Goal: Task Accomplishment & Management: Manage account settings

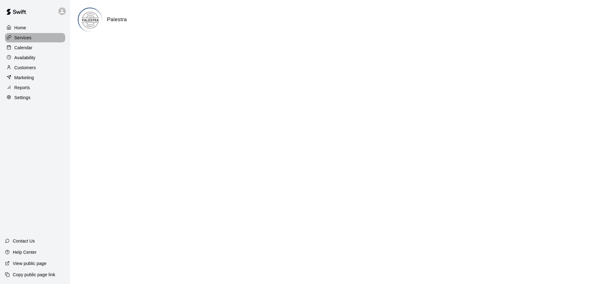
click at [28, 34] on div "Services" at bounding box center [35, 37] width 60 height 9
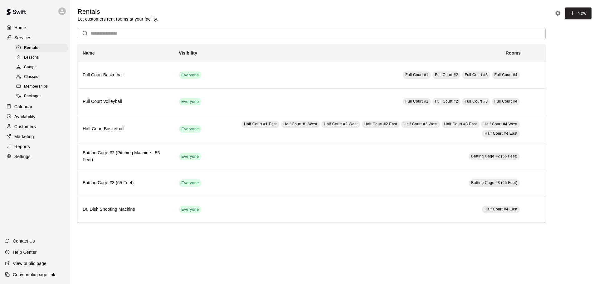
click at [44, 85] on div "Memberships" at bounding box center [41, 86] width 53 height 9
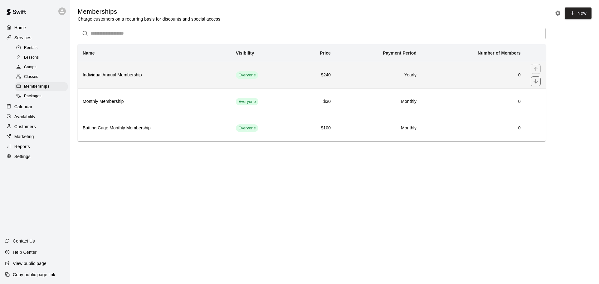
click at [276, 81] on td "Everyone" at bounding box center [263, 75] width 64 height 27
